Goal: Communication & Community: Answer question/provide support

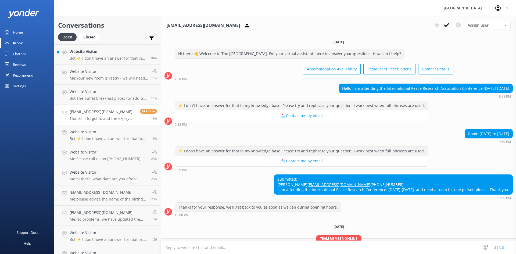
scroll to position [193, 0]
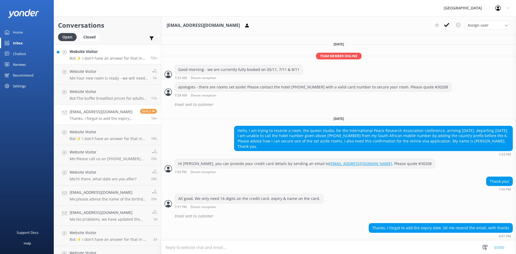
click at [83, 58] on p "Bot: ⚡ I don't have an answer for that in my knowledge base. Please try and rep…" at bounding box center [108, 58] width 77 height 5
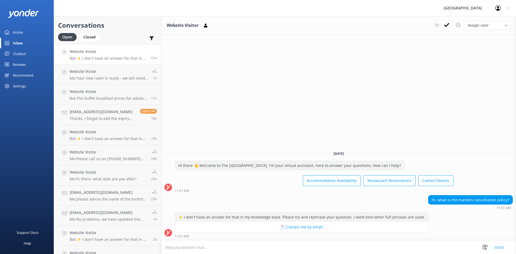
click at [258, 251] on textarea at bounding box center [338, 247] width 355 height 13
drag, startPoint x: 289, startPoint y: 88, endPoint x: 294, endPoint y: 95, distance: 9.2
click at [258, 88] on div "Website Visitor Assign user [GEOGRAPHIC_DATA] [GEOGRAPHIC_DATA] reception [DATE…" at bounding box center [338, 135] width 355 height 238
click at [80, 109] on h4 "[EMAIL_ADDRESS][DOMAIN_NAME]" at bounding box center [103, 112] width 66 height 6
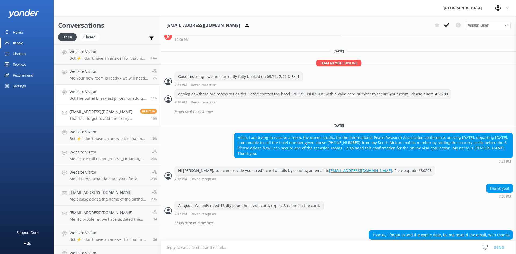
scroll to position [166, 0]
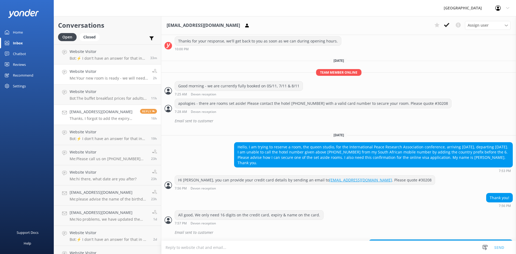
click at [114, 65] on link "Website Visitor Me: Your new room is ready - we will need to get you moved asap…" at bounding box center [107, 75] width 107 height 20
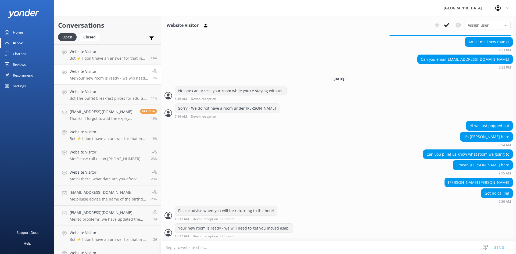
scroll to position [797, 0]
click at [115, 70] on h4 "Website Visitor" at bounding box center [109, 72] width 79 height 6
click at [116, 59] on p "Bot: ⚡ I don't have an answer for that in my knowledge base. Please try and rep…" at bounding box center [108, 58] width 77 height 5
